Goal: Check status: Check status

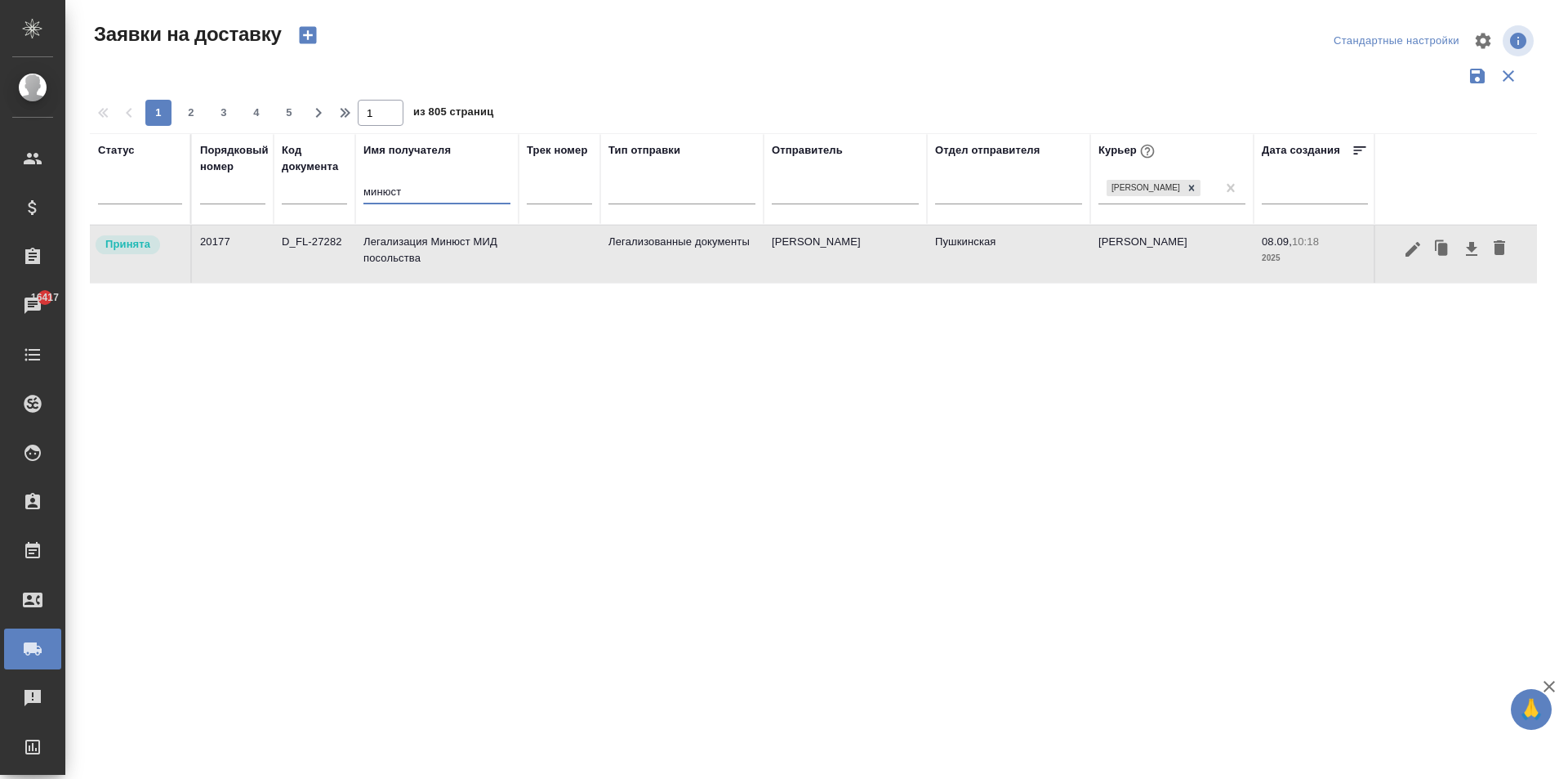
drag, startPoint x: 315, startPoint y: 201, endPoint x: 223, endPoint y: 190, distance: 92.7
click at [247, 203] on tr "Статус Порядковый номер Код документа Имя получателя минюст Трек номер Тип отпр…" at bounding box center [937, 179] width 1695 height 91
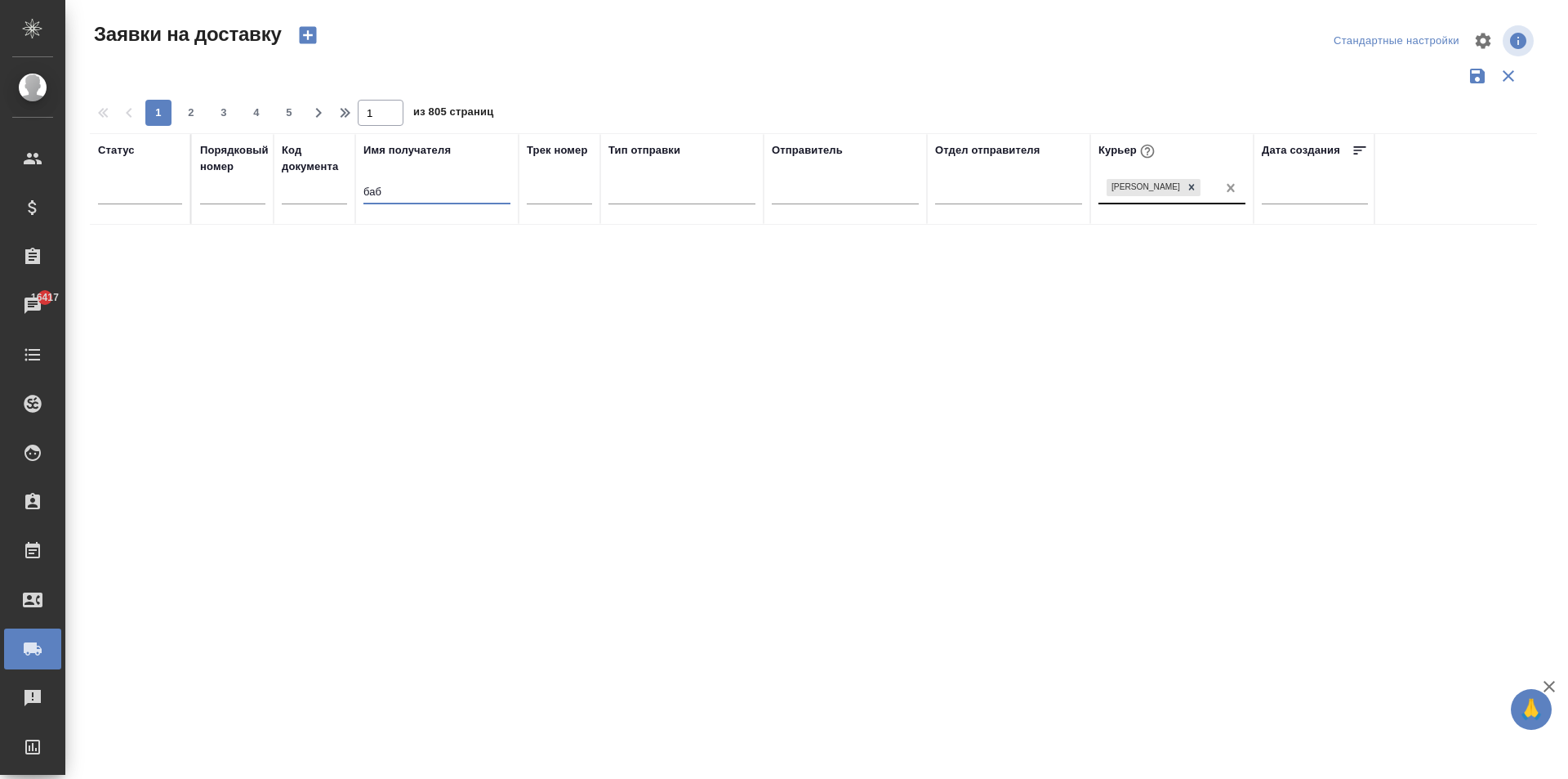
type input "баб"
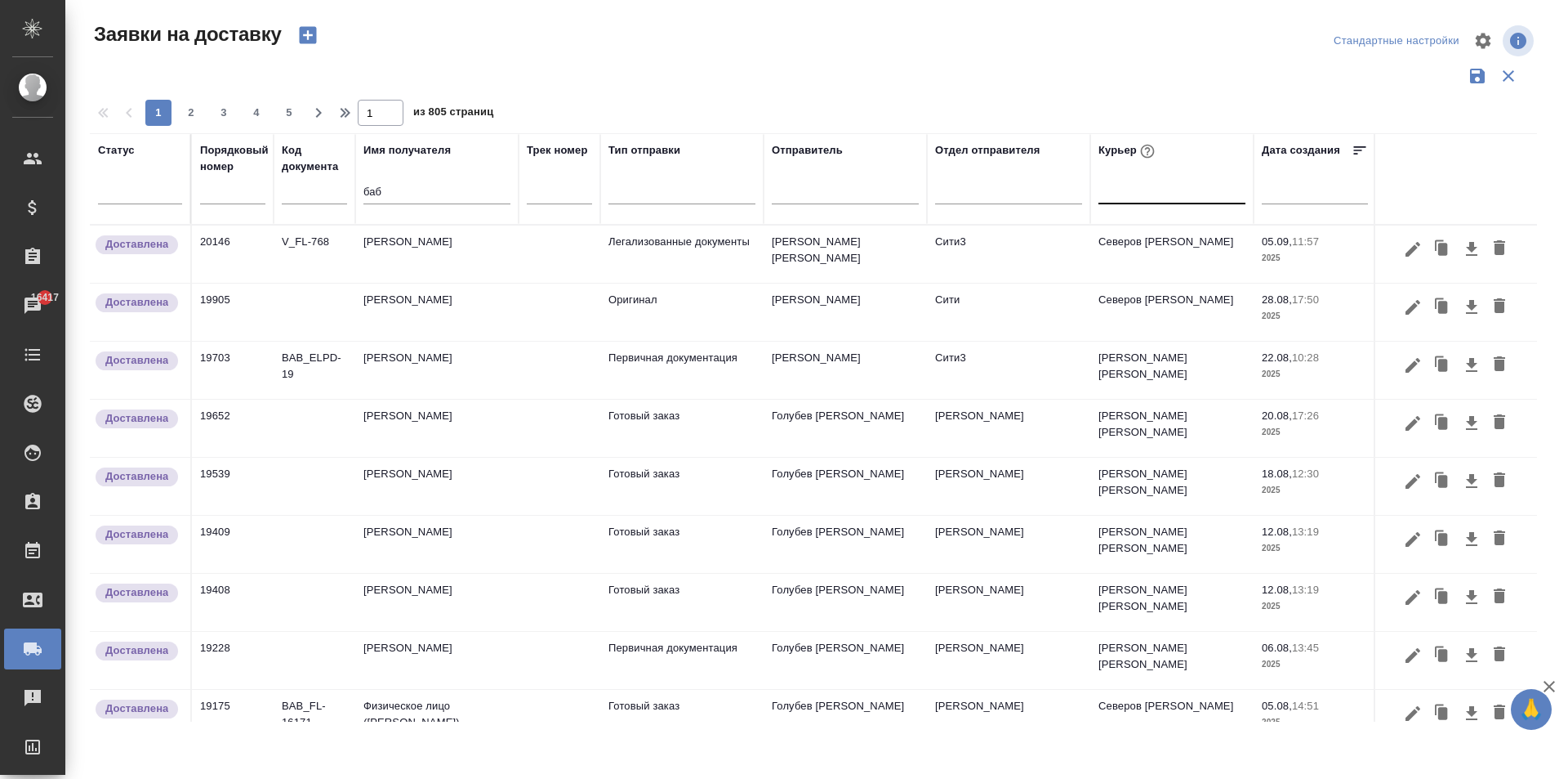
click at [415, 318] on td "[PERSON_NAME]" at bounding box center [436, 312] width 164 height 57
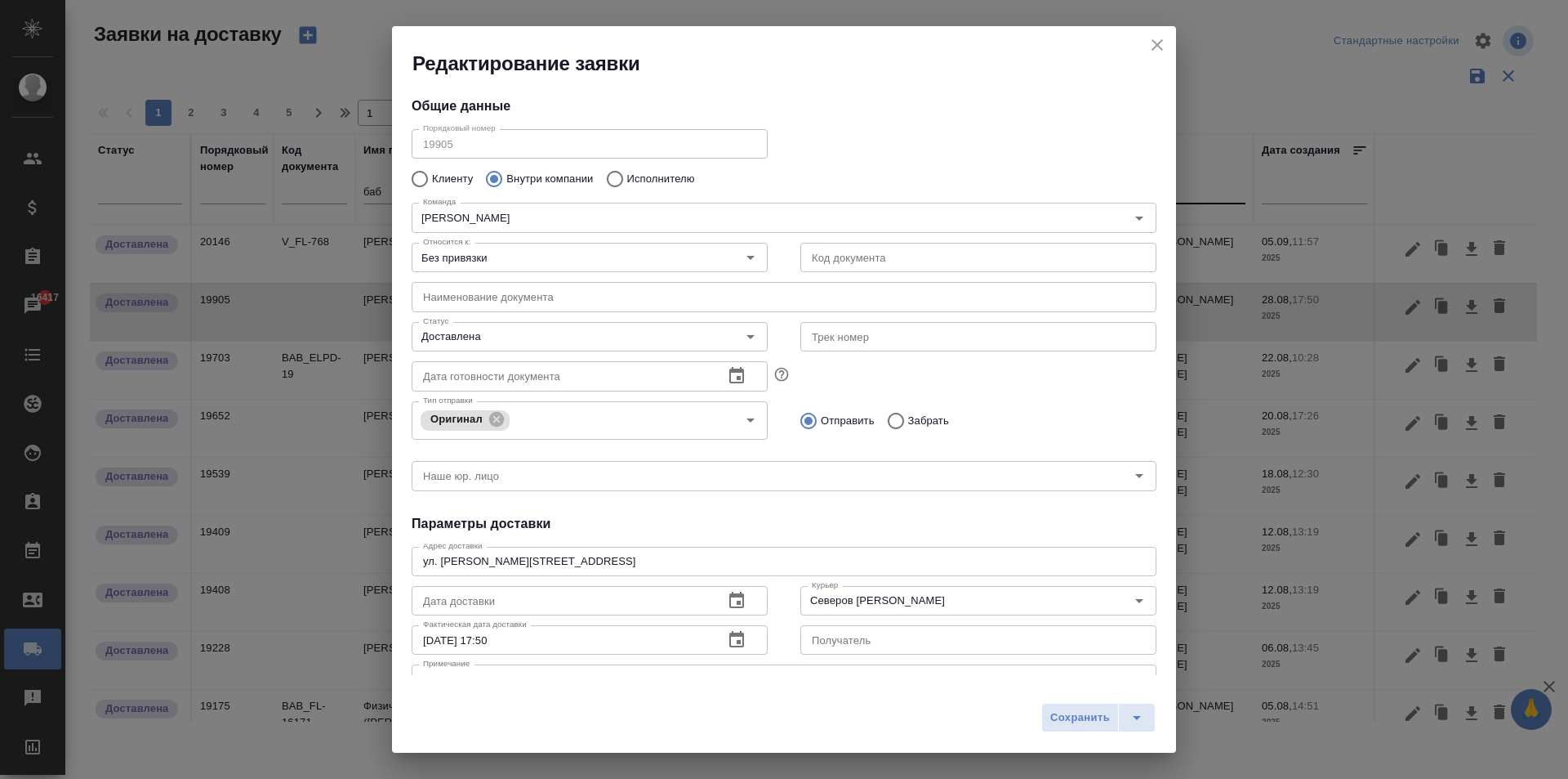
type input "[PERSON_NAME]"
click at [1153, 48] on icon "close" at bounding box center [1157, 44] width 19 height 19
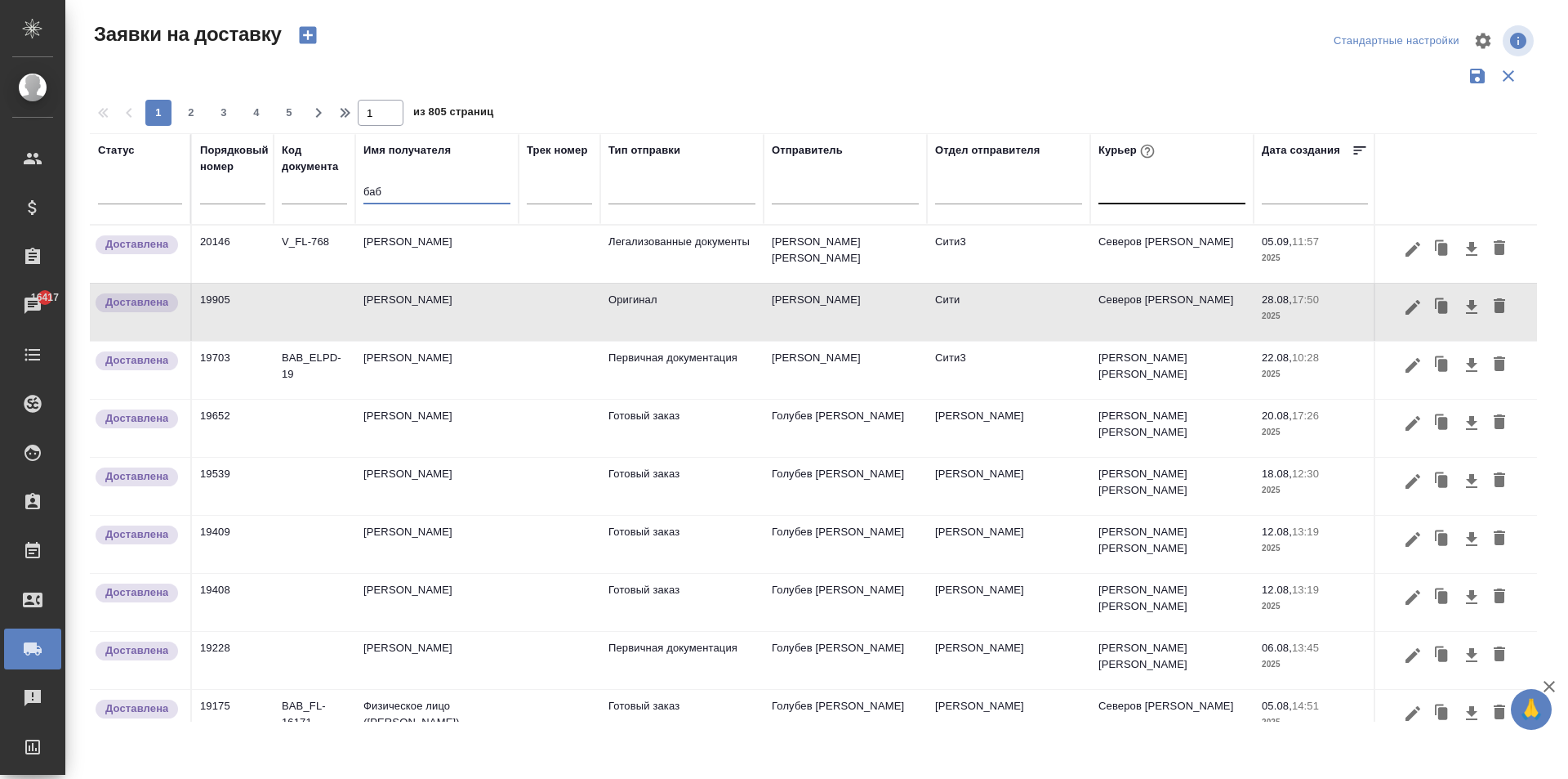
drag, startPoint x: 403, startPoint y: 197, endPoint x: 322, endPoint y: 196, distance: 81.0
click at [326, 196] on tr "Статус Порядковый номер Код документа Имя получателя баб Трек номер Тип отправк…" at bounding box center [937, 179] width 1695 height 91
type input "кунце"
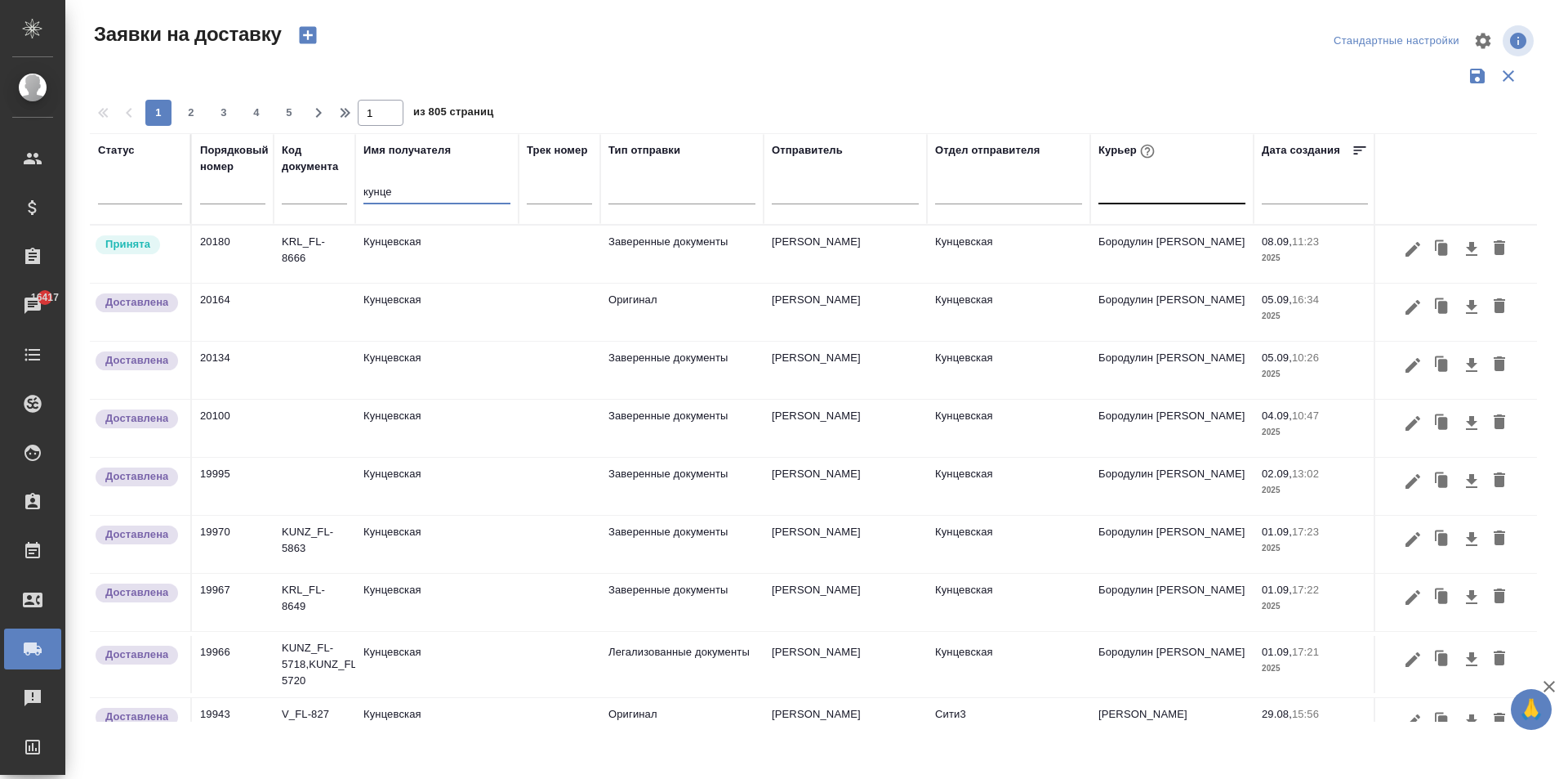
click at [432, 313] on td "Кунцевская" at bounding box center [436, 312] width 164 height 57
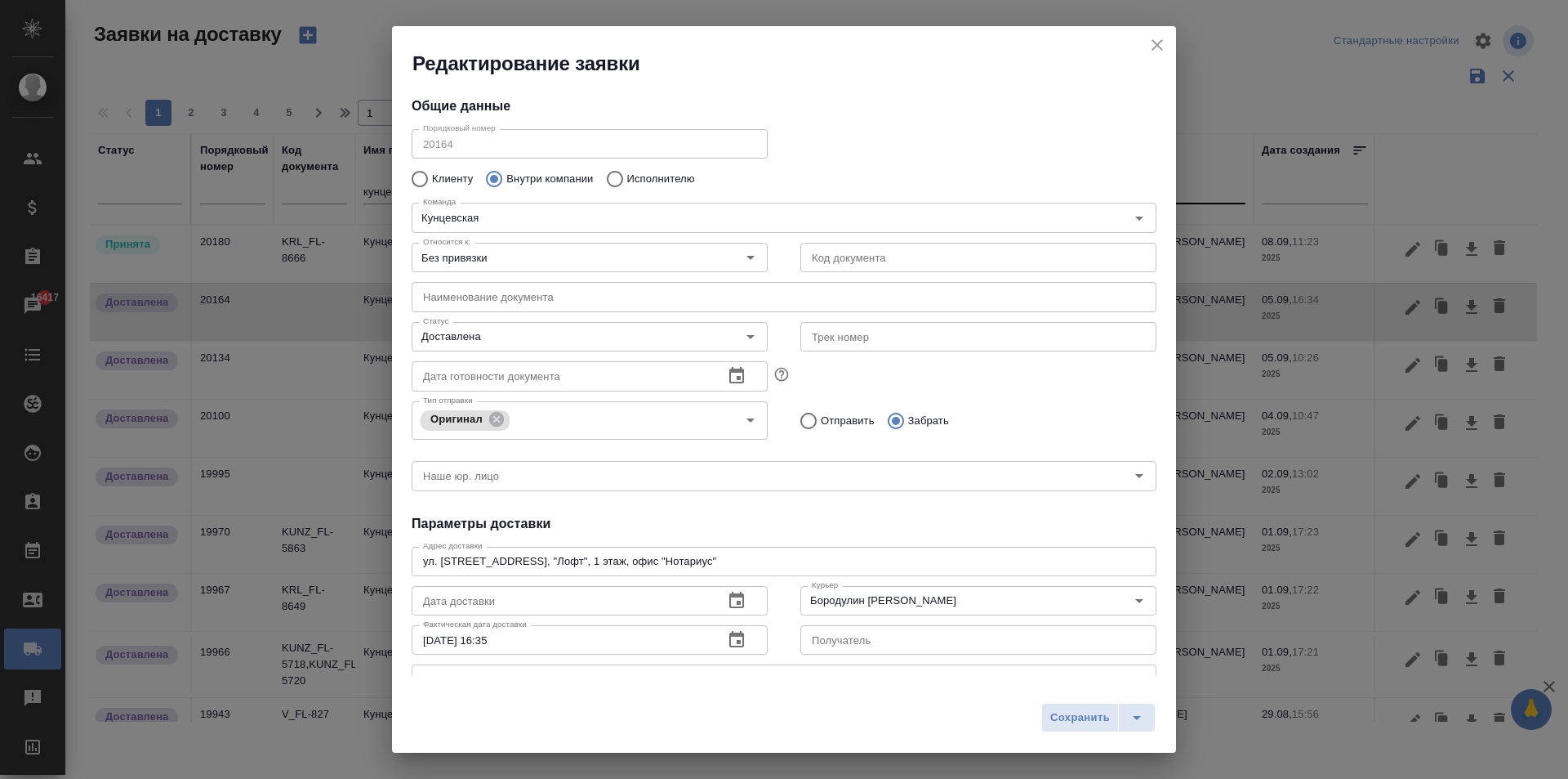
click at [1157, 39] on icon "close" at bounding box center [1157, 44] width 19 height 19
